Goal: Check status: Check status

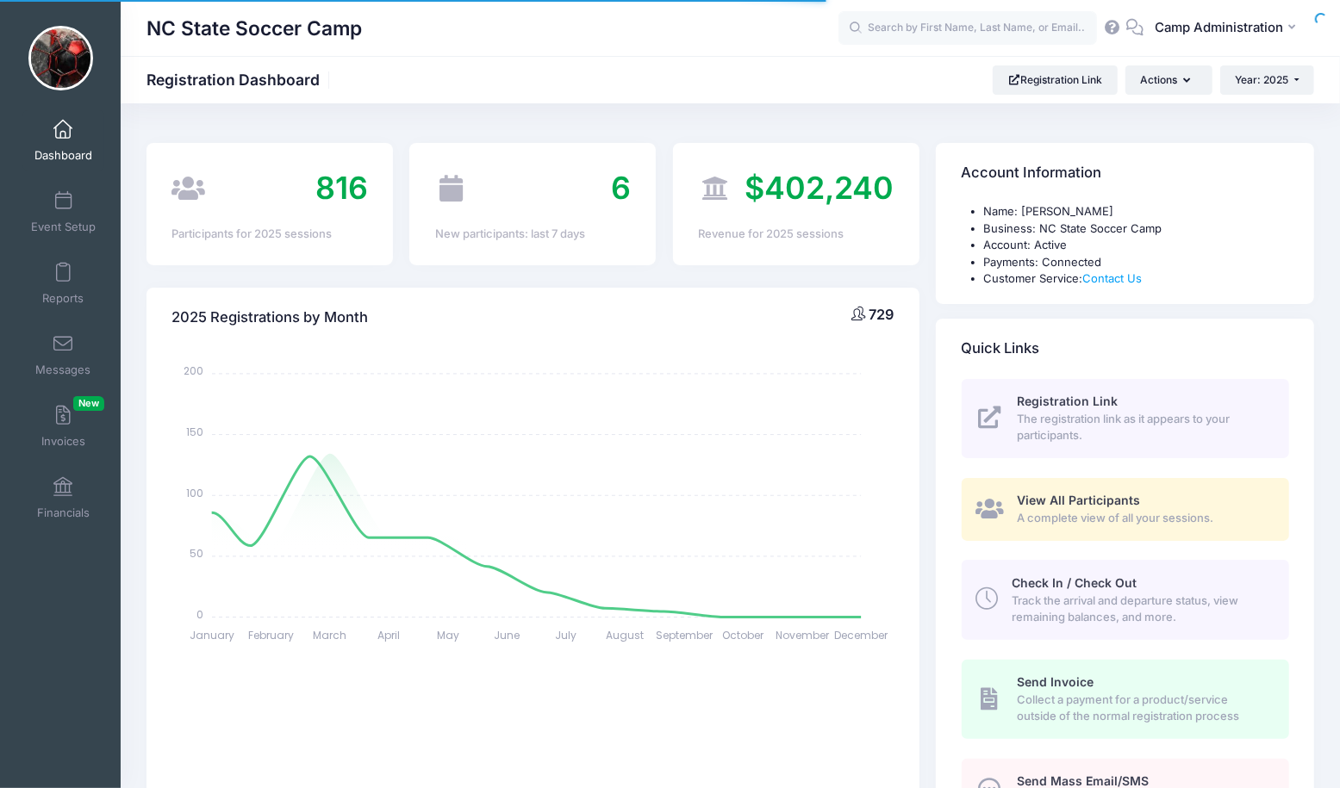
select select
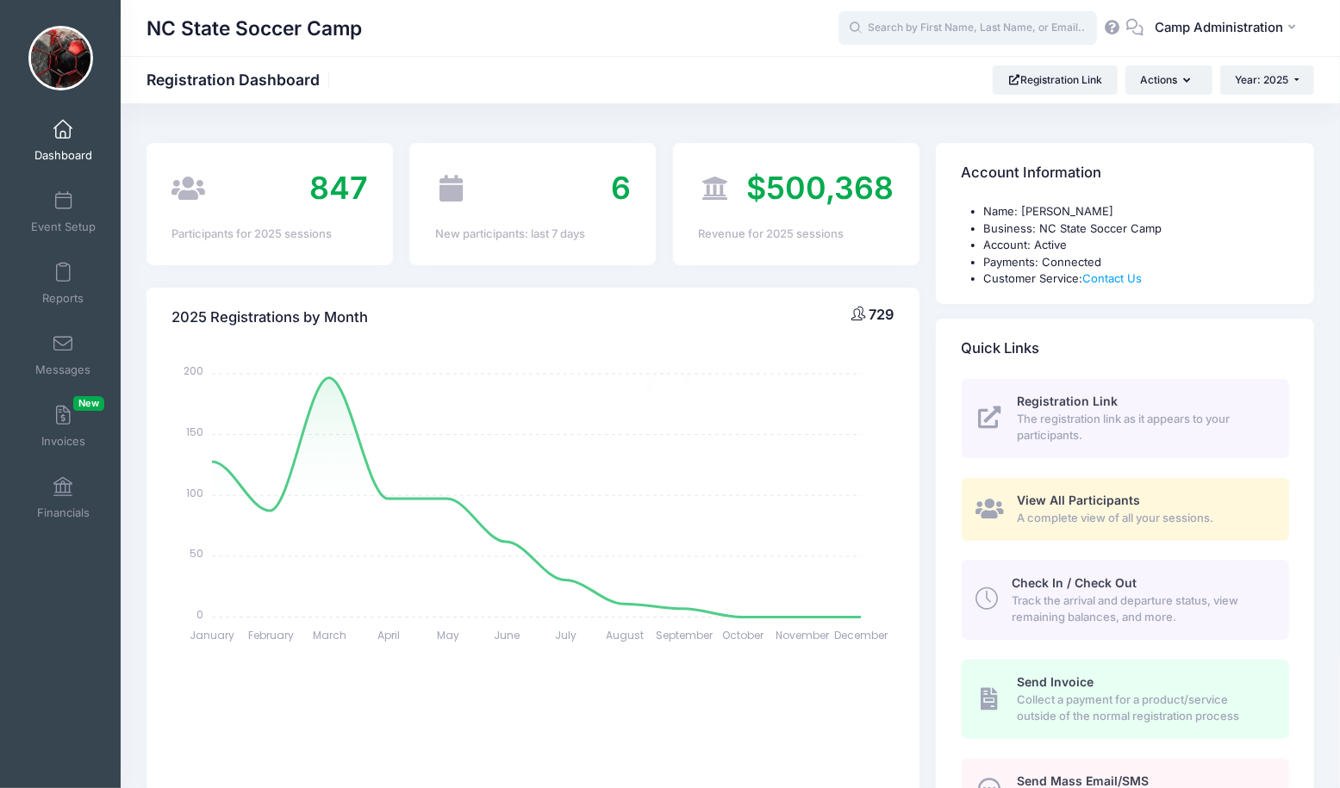
click at [910, 34] on input "text" at bounding box center [967, 28] width 258 height 34
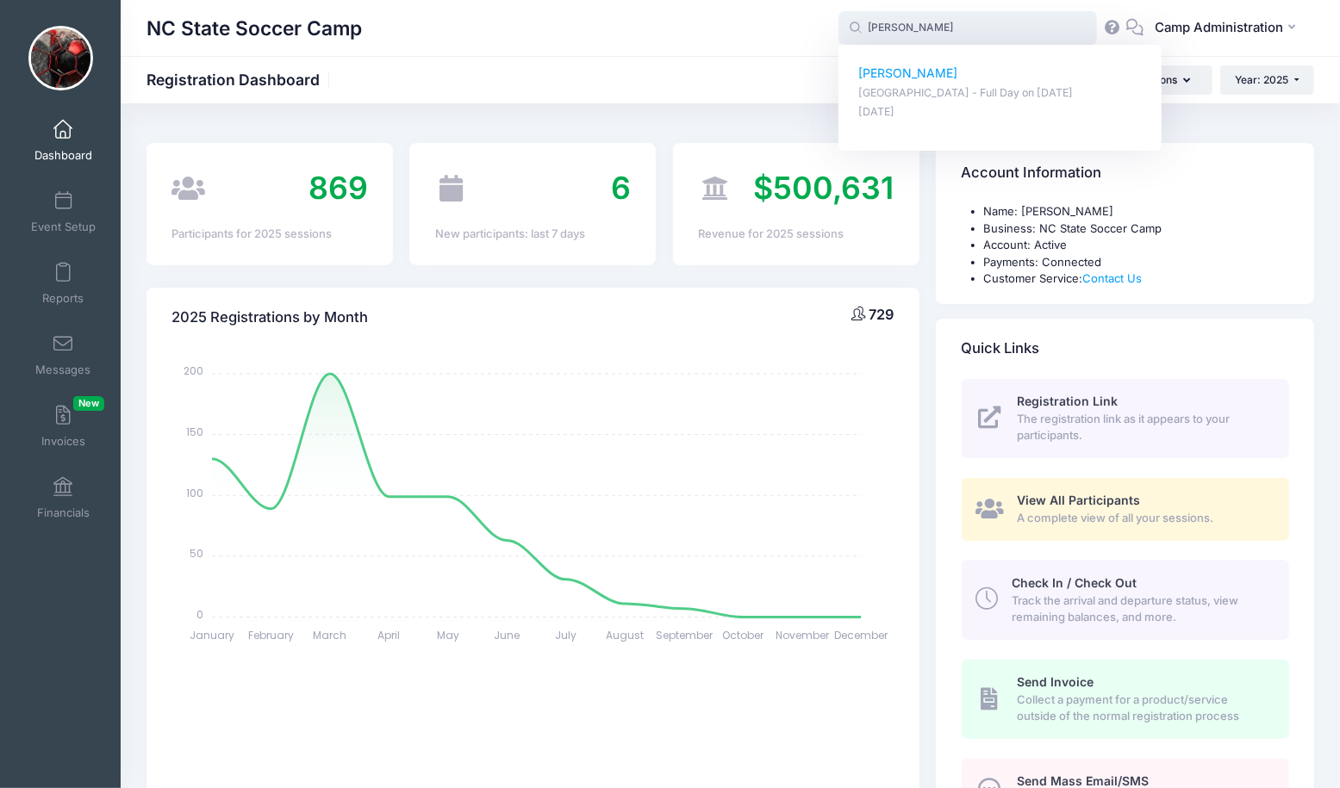
click at [912, 78] on p "[PERSON_NAME]" at bounding box center [1000, 74] width 284 height 18
type input "[PERSON_NAME] ([GEOGRAPHIC_DATA] - Full Day, [DATE])"
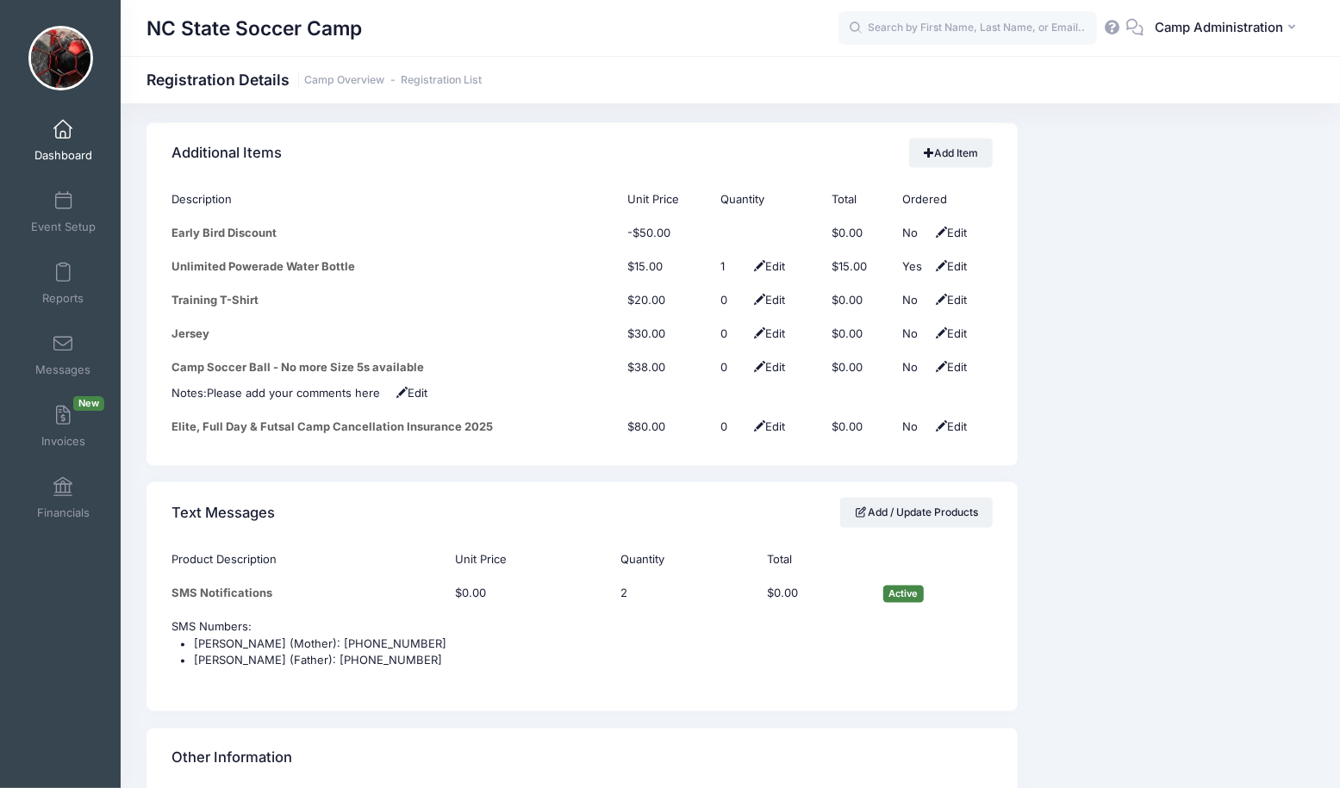
scroll to position [2151, 0]
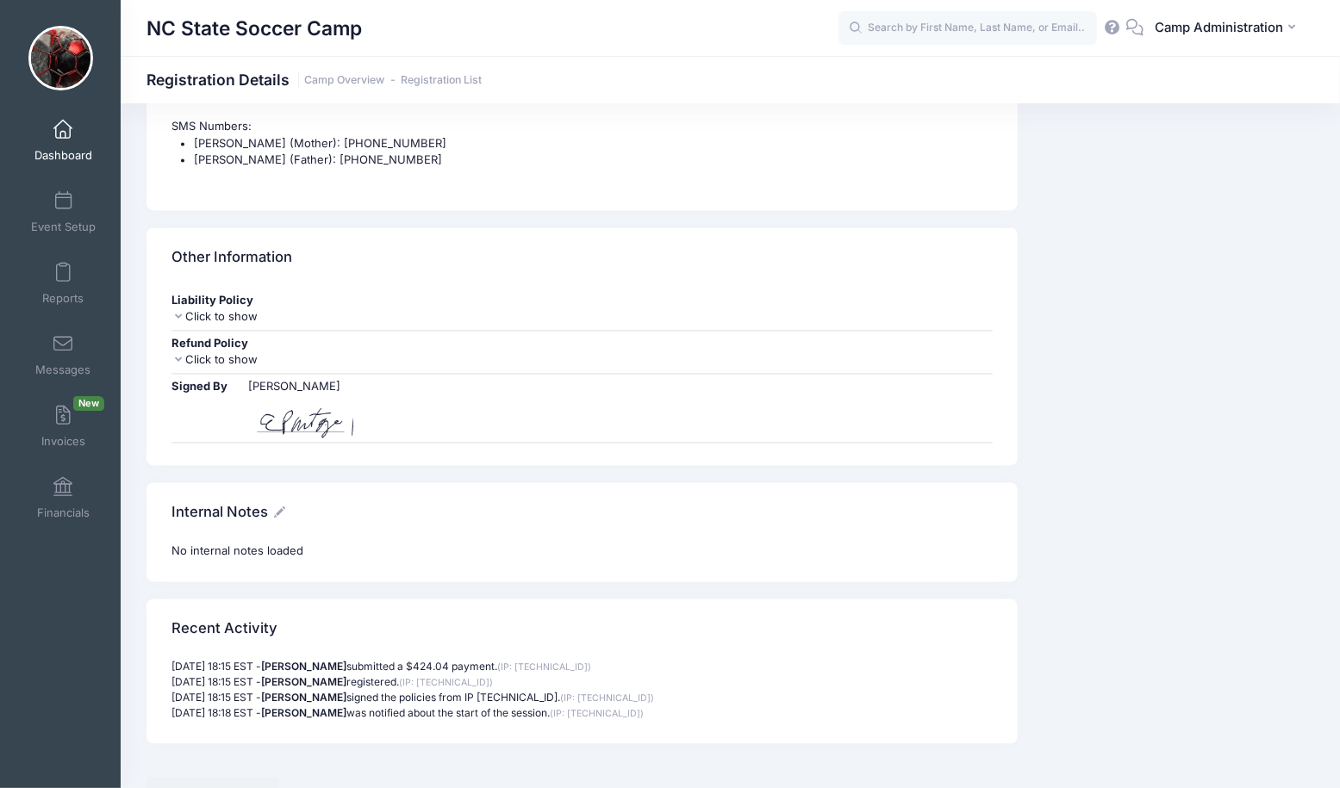
click at [59, 139] on link "Dashboard" at bounding box center [63, 140] width 82 height 60
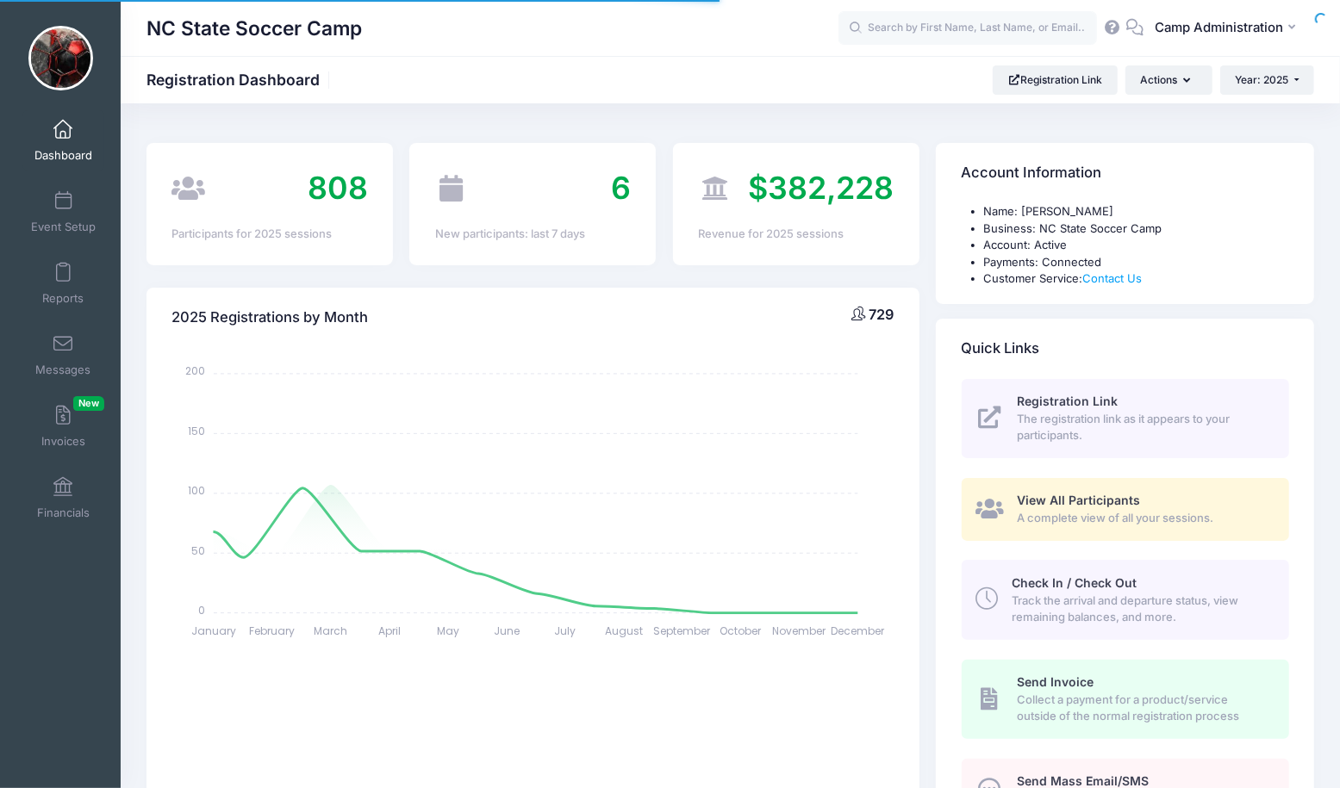
select select
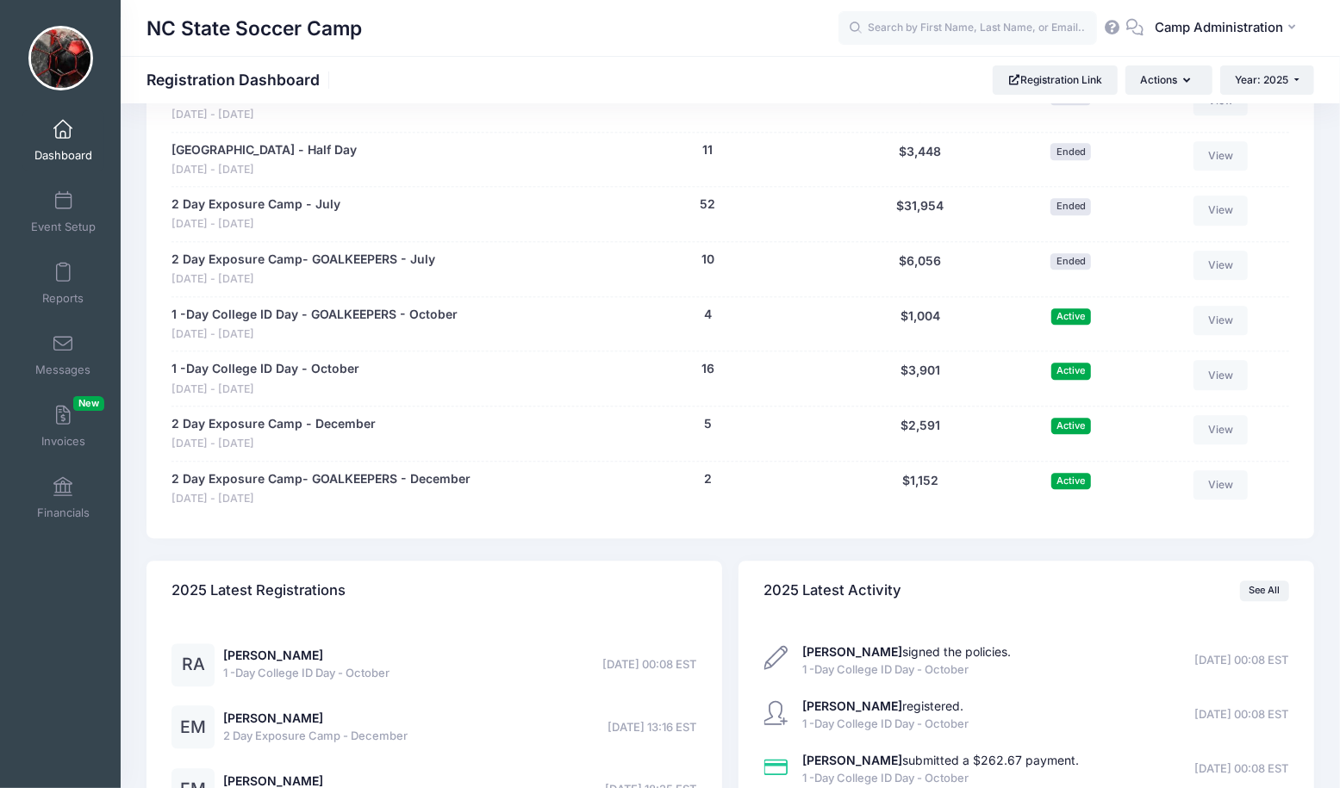
scroll to position [2885, 0]
click at [63, 121] on span at bounding box center [63, 130] width 0 height 19
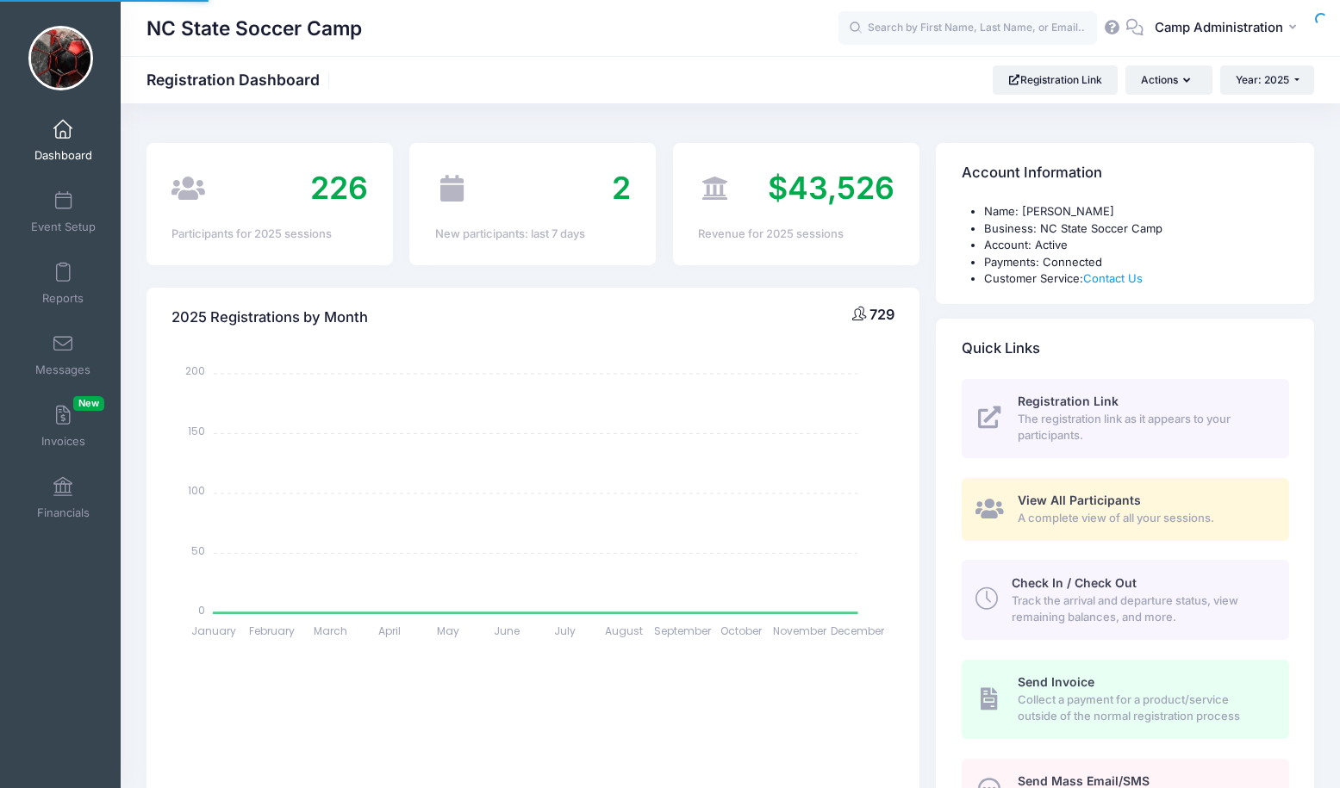
select select
